Goal: Task Accomplishment & Management: Use online tool/utility

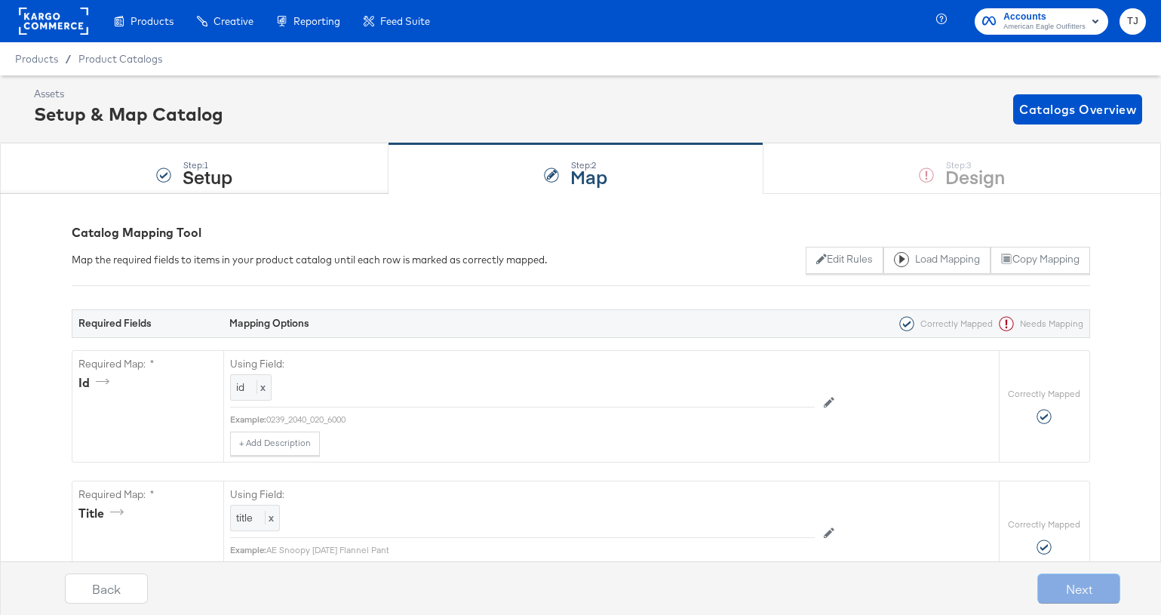
scroll to position [6203, 0]
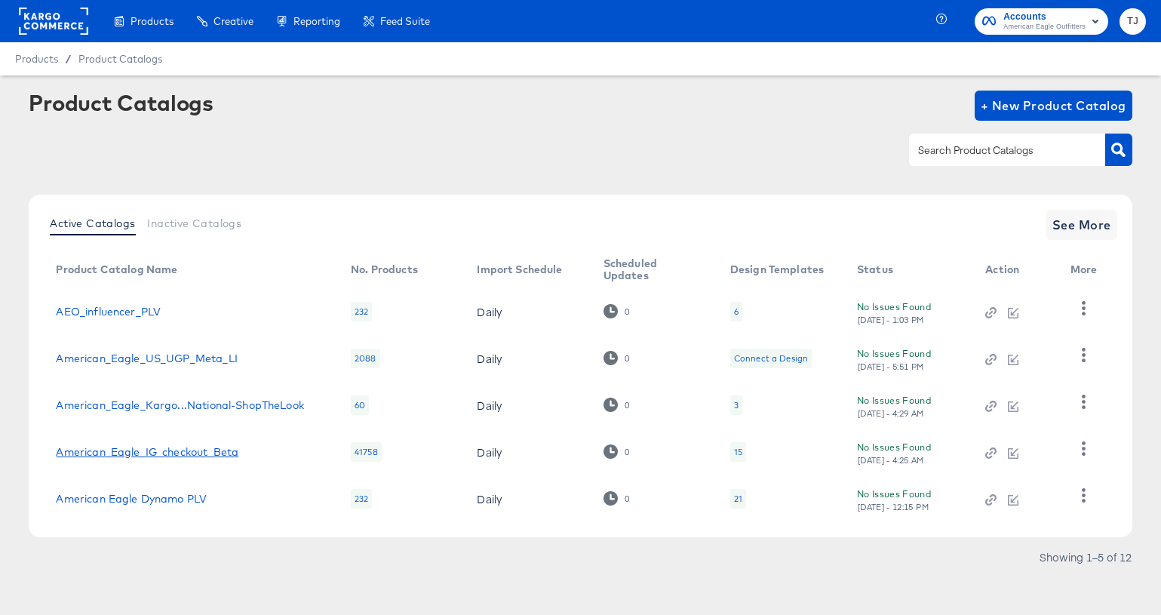
click at [195, 449] on link "American_Eagle_IG_checkout_Beta" at bounding box center [147, 452] width 182 height 12
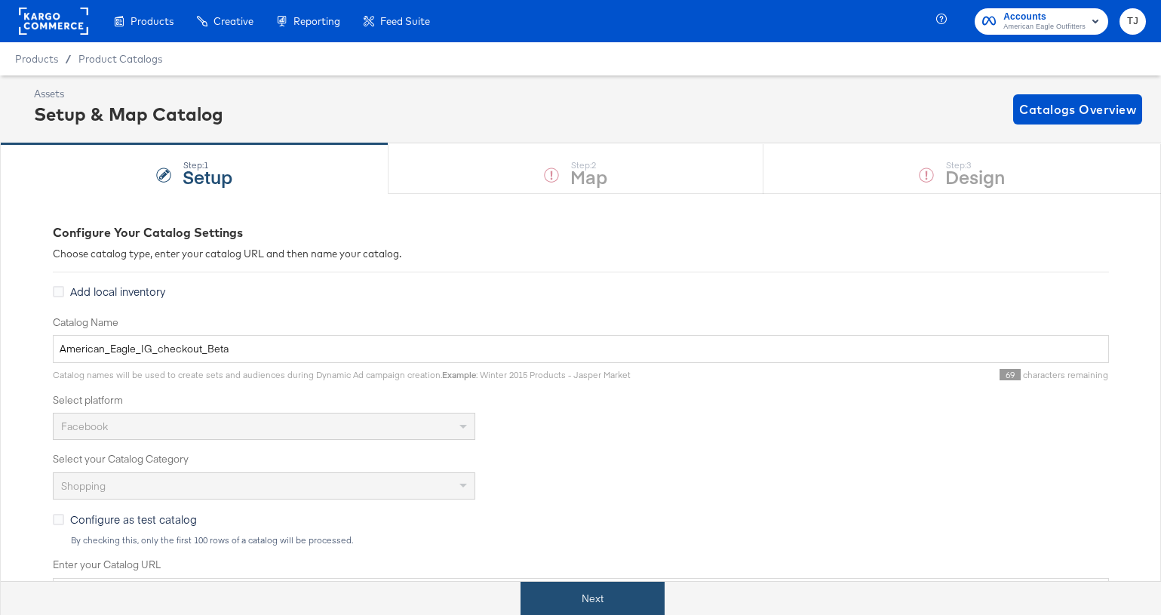
click at [634, 598] on button "Next" at bounding box center [592, 598] width 144 height 34
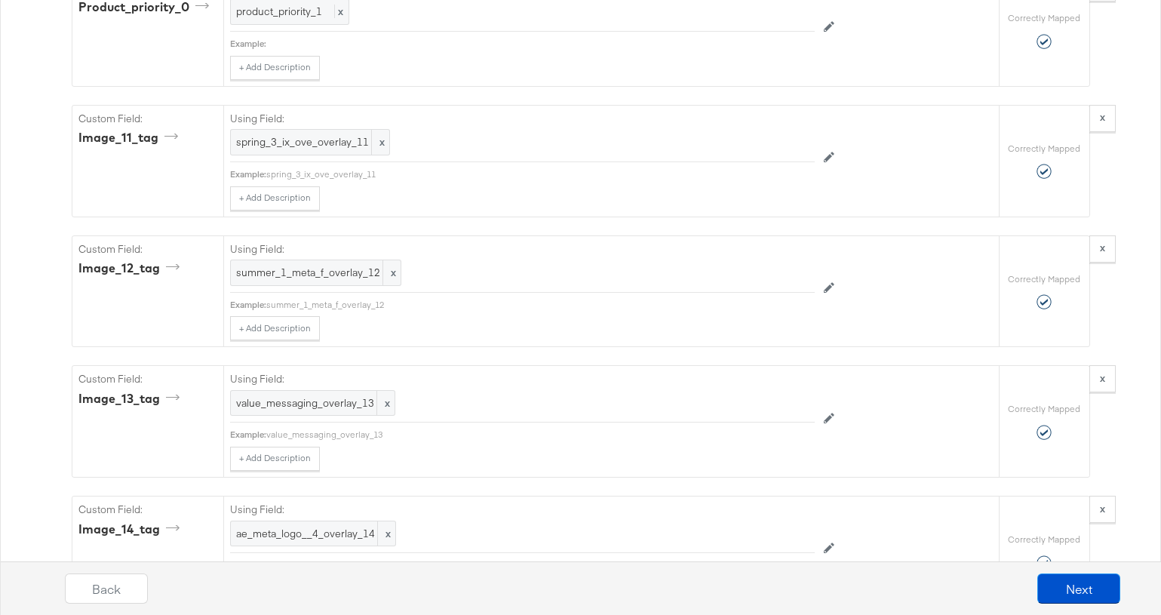
scroll to position [6113, 0]
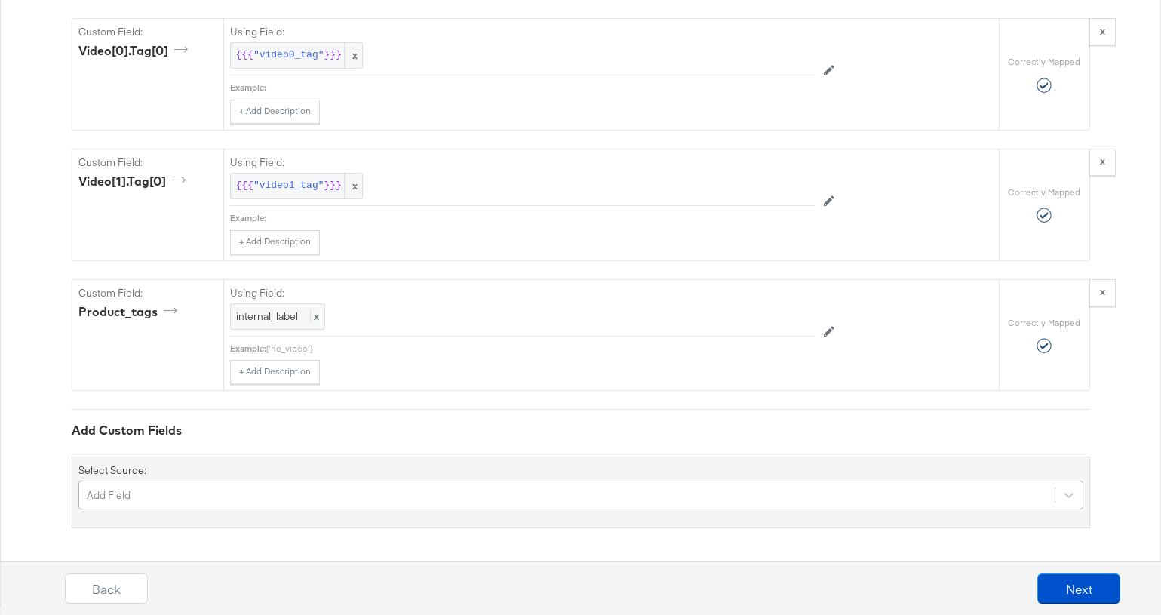
click at [428, 495] on div "Add Field" at bounding box center [580, 494] width 1004 height 29
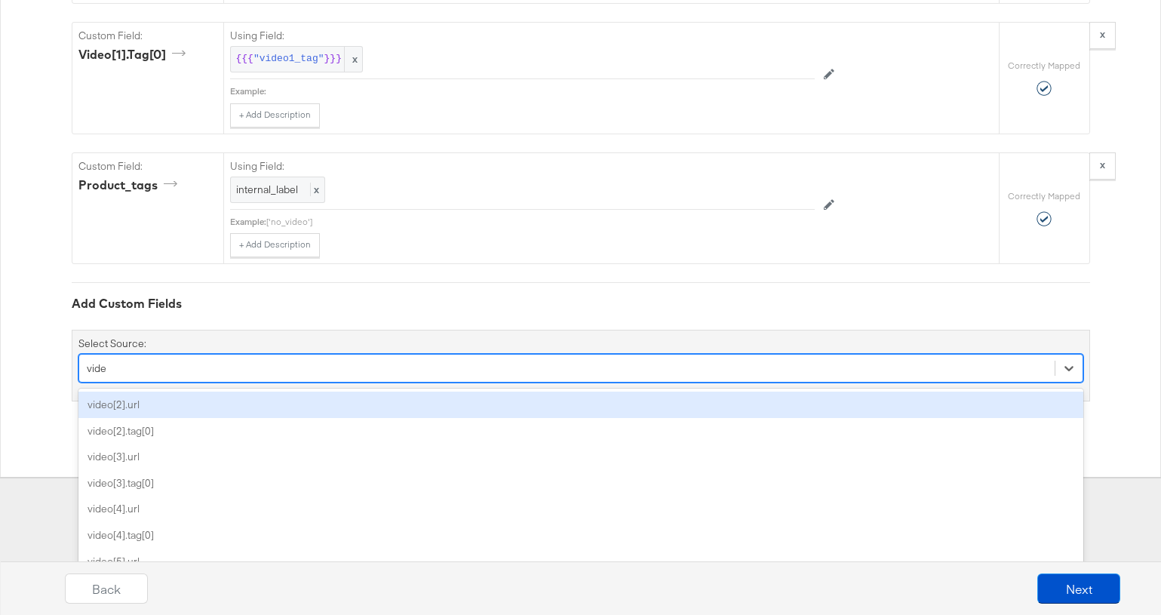
type input "video"
click at [370, 397] on div "video[2].url" at bounding box center [580, 404] width 1004 height 26
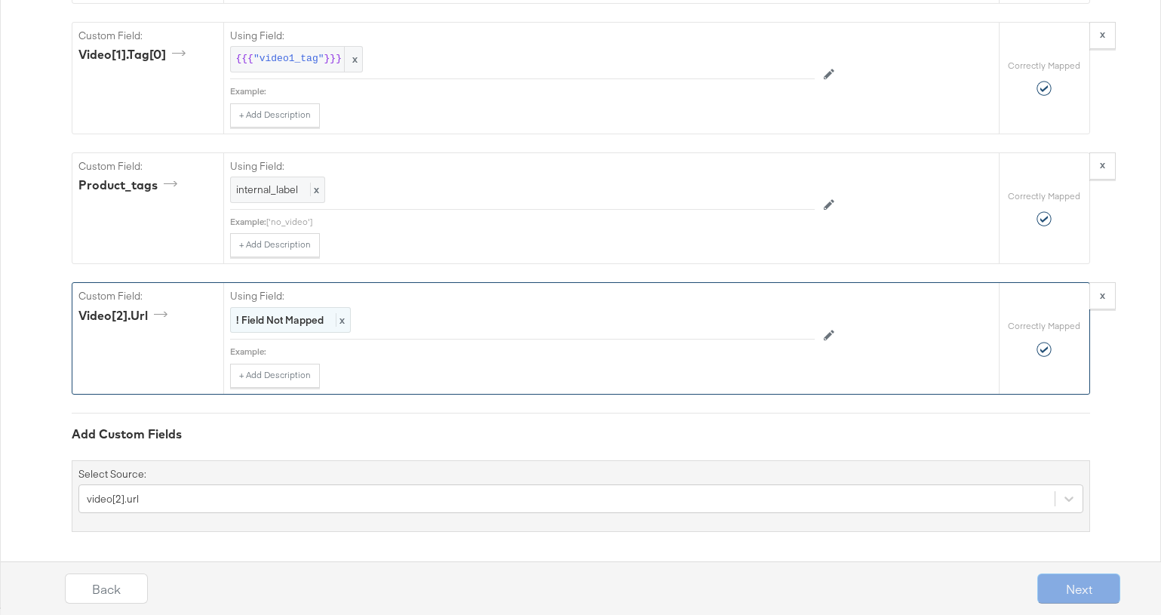
click at [348, 316] on div "! Field Not Mapped x" at bounding box center [290, 320] width 121 height 26
click at [348, 318] on div "Select..." at bounding box center [488, 321] width 514 height 26
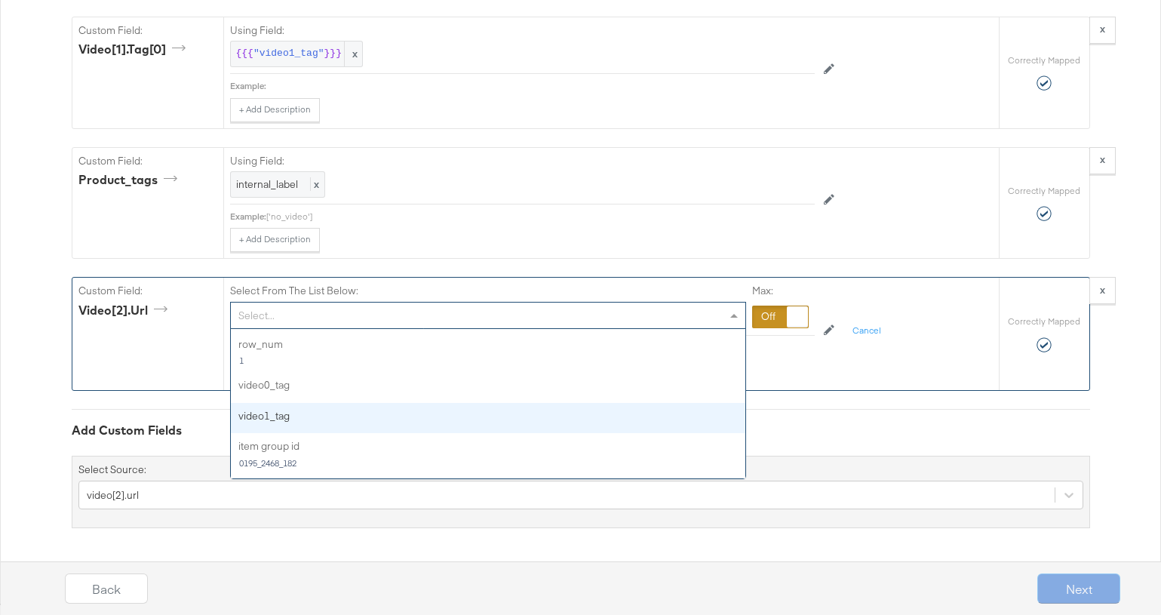
scroll to position [1886, 0]
